Goal: Find specific fact: Find contact information

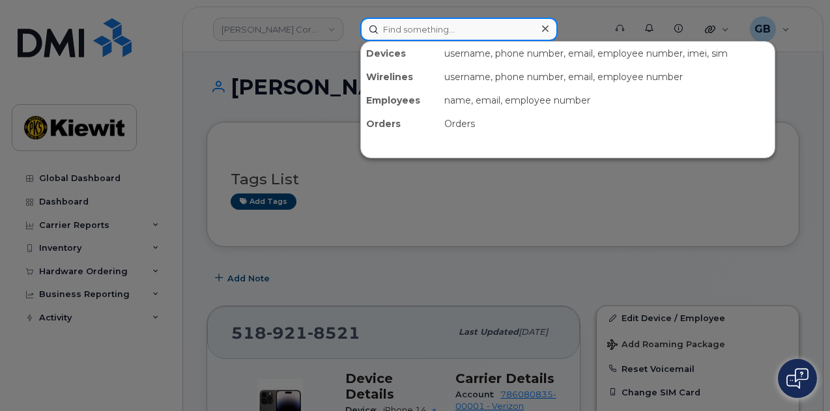
click at [435, 32] on input at bounding box center [458, 29] width 197 height 23
paste input "356525"
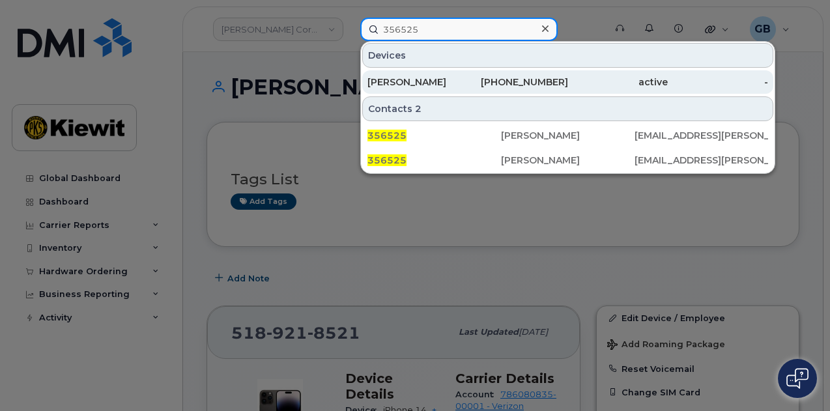
type input "356525"
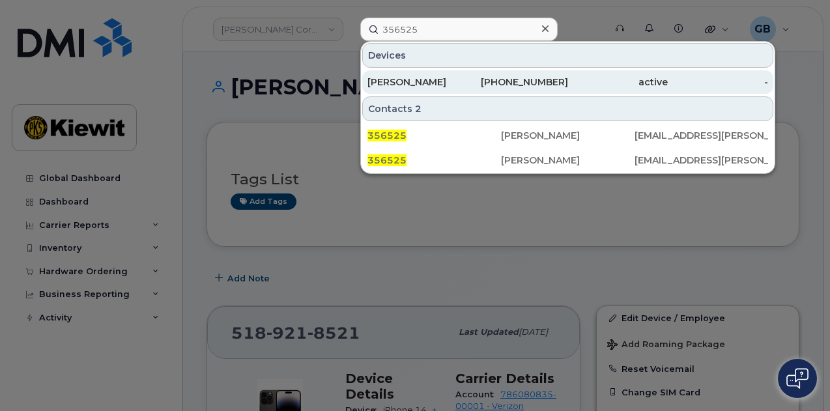
click at [459, 80] on div "PRIYANKA MEHTA" at bounding box center [418, 82] width 100 height 13
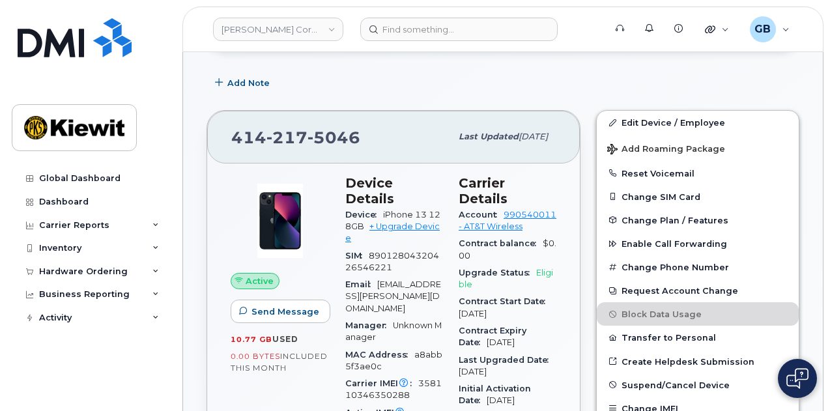
scroll to position [184, 0]
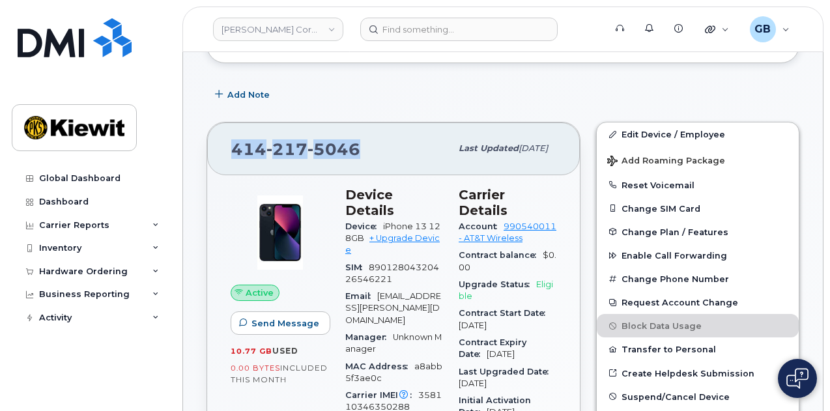
drag, startPoint x: 362, startPoint y: 146, endPoint x: 236, endPoint y: 146, distance: 125.8
click at [236, 146] on div "414 217 5046" at bounding box center [341, 148] width 220 height 27
copy span "414 217 5046"
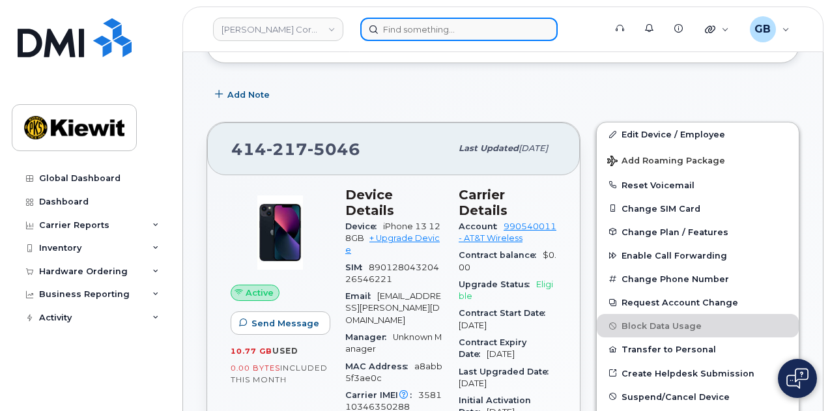
click at [387, 28] on input at bounding box center [458, 29] width 197 height 23
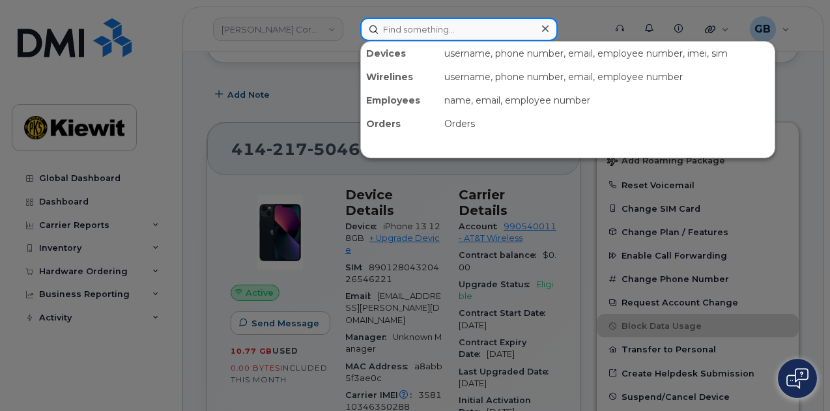
paste input "374340"
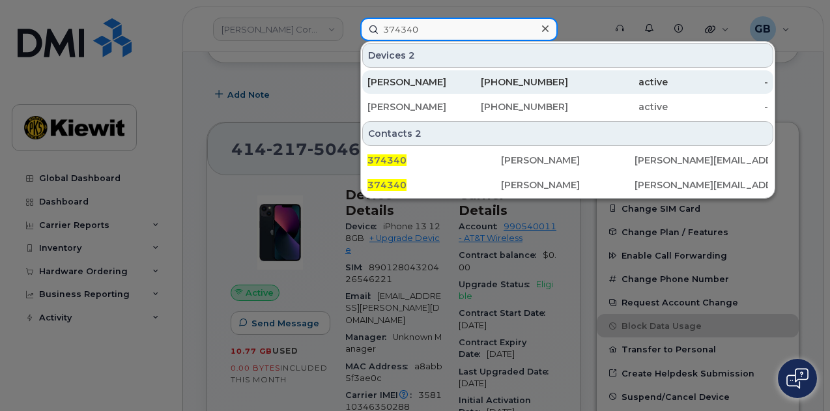
type input "374340"
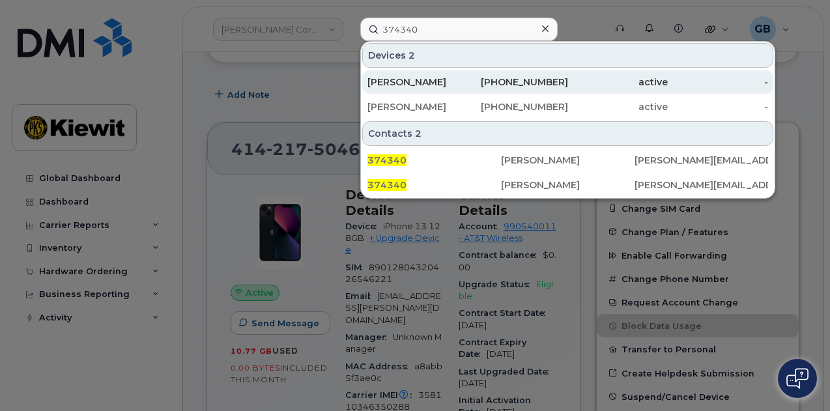
click at [439, 83] on div "ABRAHAM LEON" at bounding box center [418, 82] width 100 height 13
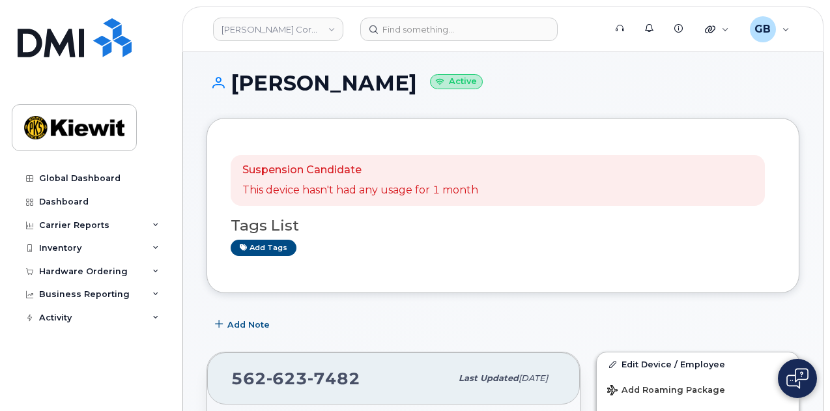
scroll to position [195, 0]
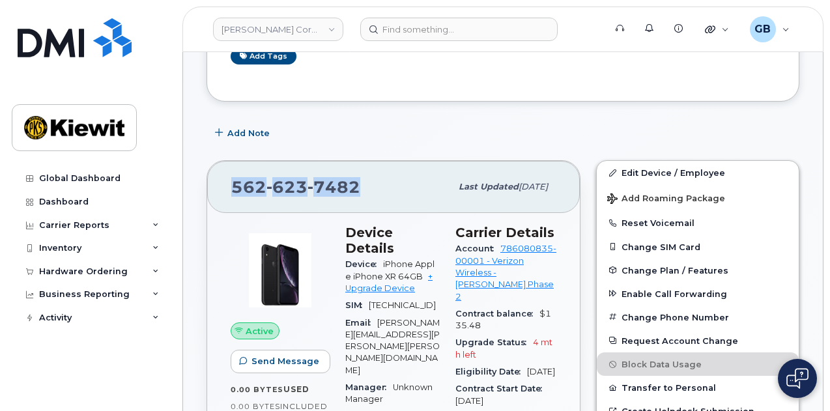
drag, startPoint x: 356, startPoint y: 192, endPoint x: 235, endPoint y: 184, distance: 122.1
click at [235, 184] on span "562 623 7482" at bounding box center [295, 187] width 129 height 20
copy span "562 623 7482"
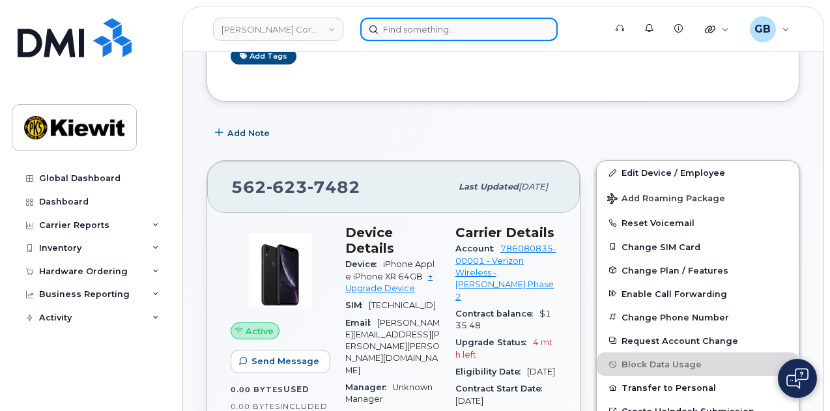
click at [384, 28] on input at bounding box center [458, 29] width 197 height 23
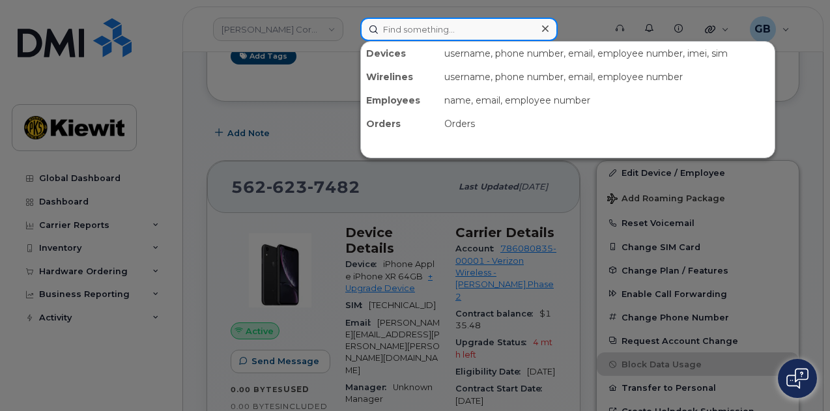
paste input "527663"
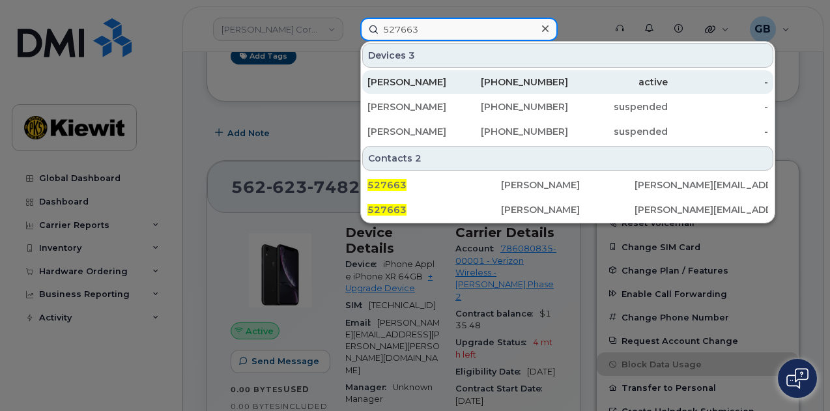
type input "527663"
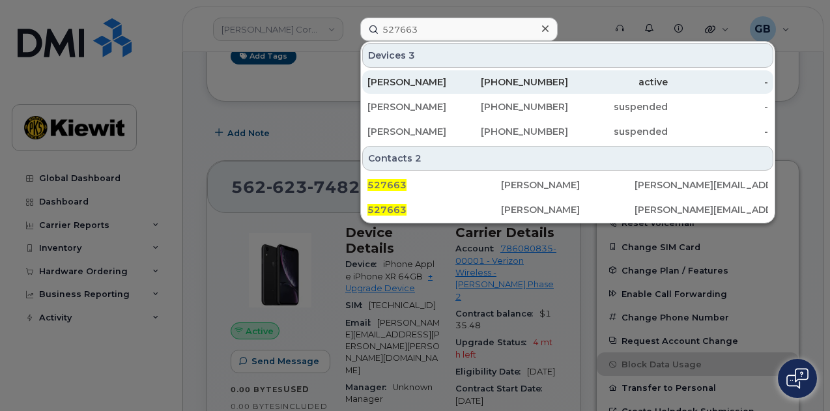
click at [449, 85] on div "[PERSON_NAME]" at bounding box center [418, 82] width 100 height 13
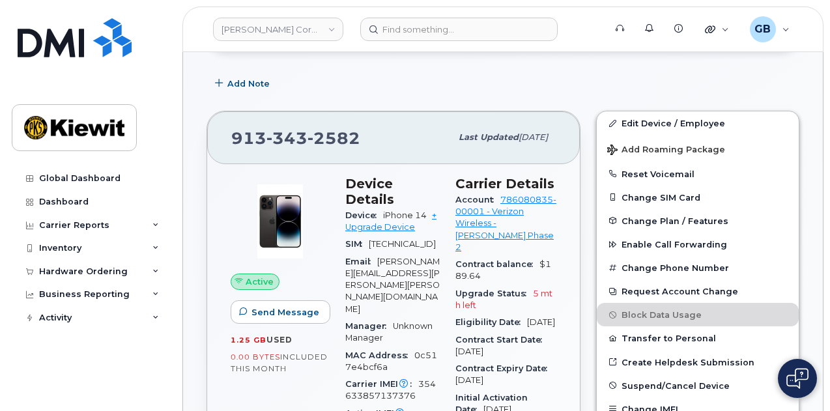
scroll to position [295, 0]
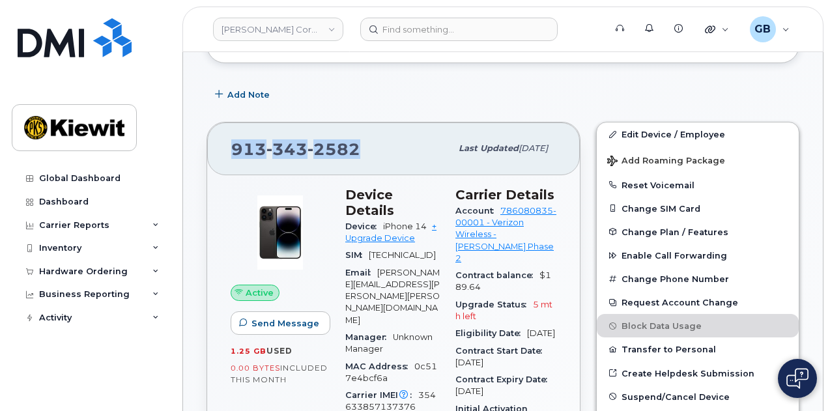
drag, startPoint x: 360, startPoint y: 145, endPoint x: 235, endPoint y: 153, distance: 124.8
click at [235, 153] on div "[PHONE_NUMBER]" at bounding box center [341, 148] width 220 height 27
copy span "[PHONE_NUMBER]"
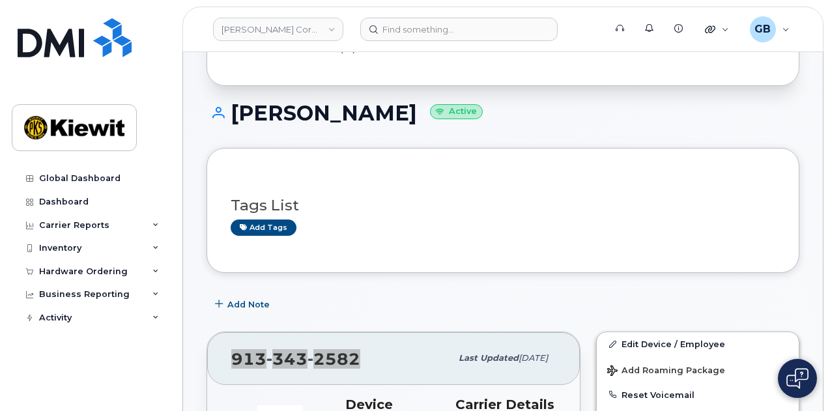
scroll to position [0, 0]
